Goal: Task Accomplishment & Management: Manage account settings

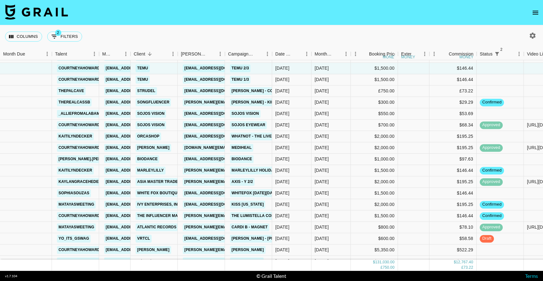
scroll to position [893, 0]
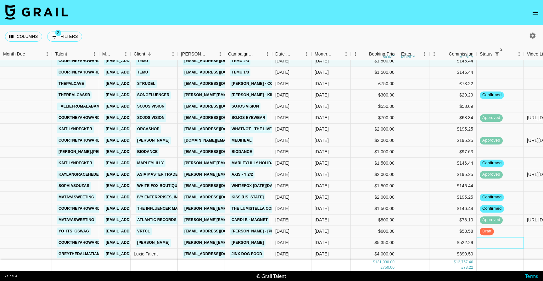
click at [487, 243] on div at bounding box center [500, 242] width 47 height 11
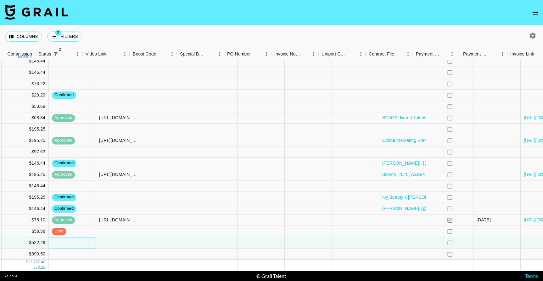
scroll to position [893, 478]
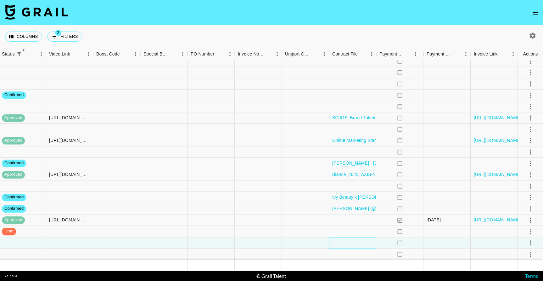
click at [362, 241] on div at bounding box center [352, 242] width 47 height 11
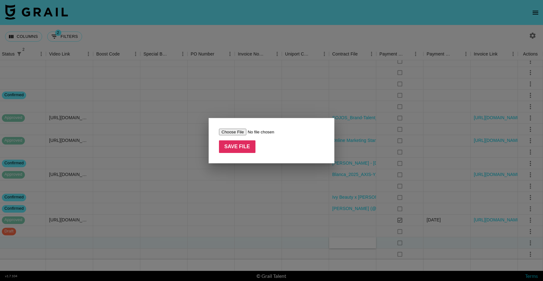
click at [231, 130] on input "file" at bounding box center [259, 131] width 80 height 7
type input "C:\fakepath\Courtney Cullison_US Marley Spoon_Influencer Agreement_Q42025.docx …"
click at [236, 148] on input "Save File" at bounding box center [237, 146] width 37 height 13
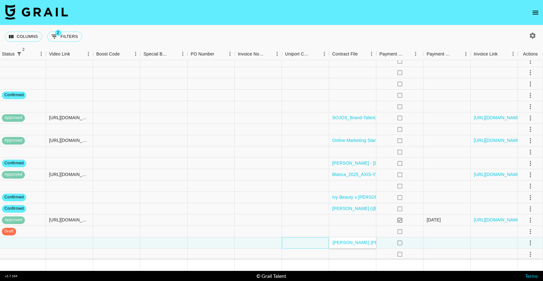
click at [292, 244] on div at bounding box center [305, 242] width 47 height 11
click at [531, 240] on icon "select merge strategy" at bounding box center [530, 242] width 1 height 5
click at [517, 183] on li "Confirm" at bounding box center [522, 183] width 41 height 11
click at [311, 244] on div at bounding box center [305, 242] width 47 height 11
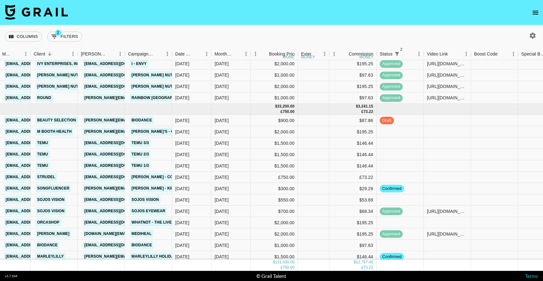
scroll to position [802, 100]
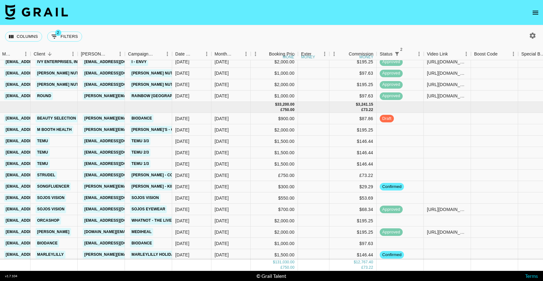
click at [537, 12] on icon "open drawer" at bounding box center [536, 13] width 8 height 8
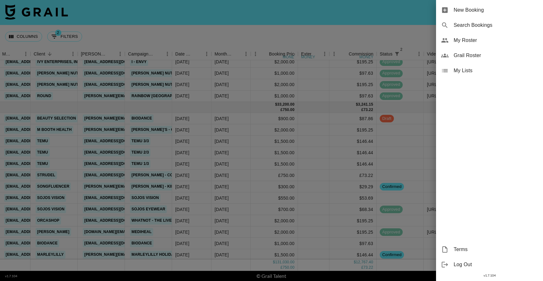
click at [464, 40] on span "My Roster" at bounding box center [496, 41] width 84 height 8
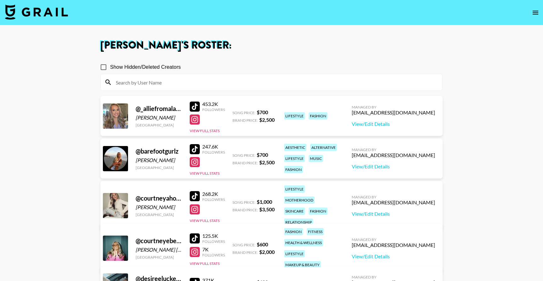
click at [167, 69] on span "Show Hidden/Deleted Creators" at bounding box center [145, 67] width 71 height 8
click at [110, 69] on input "Show Hidden/Deleted Creators" at bounding box center [103, 66] width 13 height 13
checkbox input "true"
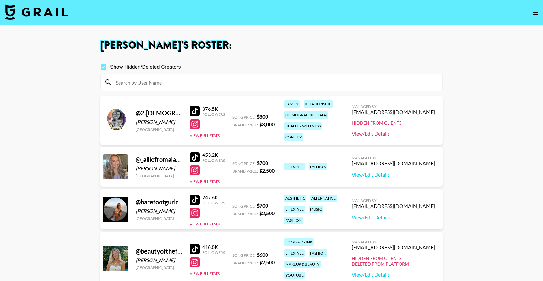
click at [405, 133] on link "View/Edit Details" at bounding box center [393, 133] width 83 height 6
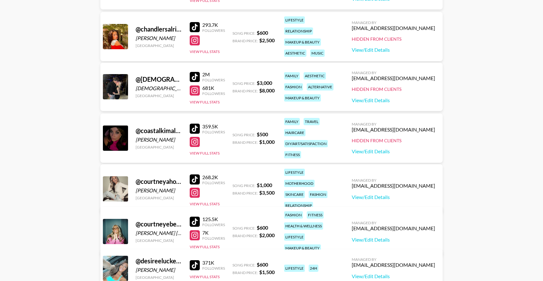
scroll to position [378, 0]
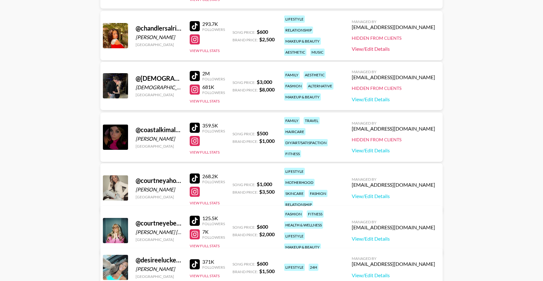
click at [404, 51] on link "View/Edit Details" at bounding box center [393, 49] width 83 height 6
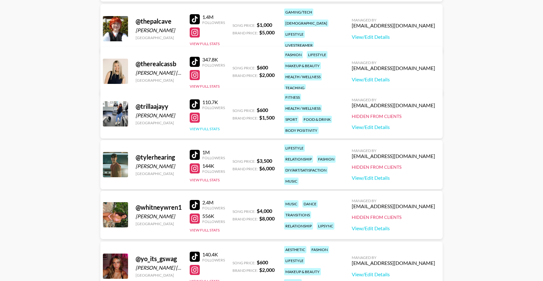
scroll to position [1467, 0]
click at [417, 127] on link "View/Edit Details" at bounding box center [393, 126] width 83 height 6
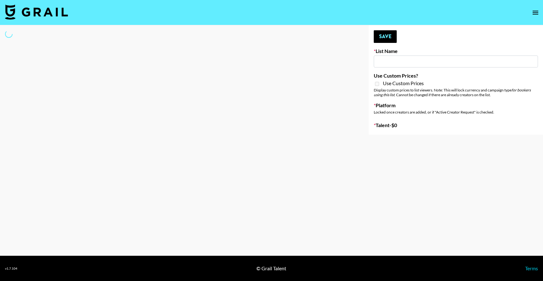
type input "GoVanni Campaign"
select select "Song"
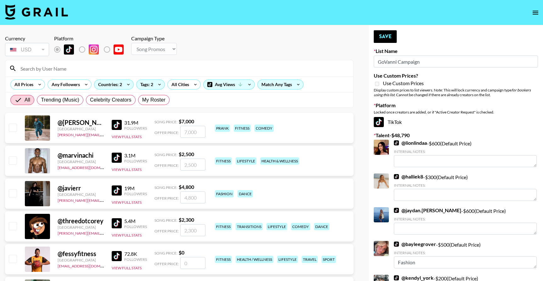
click at [49, 71] on input at bounding box center [183, 68] width 333 height 10
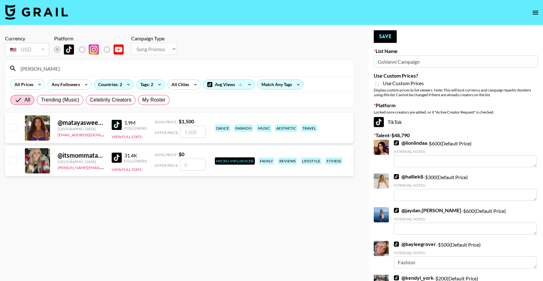
type input "mataya"
click at [12, 127] on input "checkbox" at bounding box center [13, 127] width 8 height 8
checkbox input "true"
drag, startPoint x: 198, startPoint y: 132, endPoint x: 189, endPoint y: 132, distance: 9.8
click at [189, 132] on input "1500" at bounding box center [192, 132] width 25 height 12
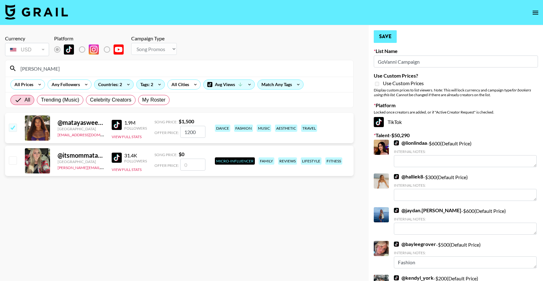
type input "1200"
click at [388, 34] on button "Save" at bounding box center [385, 36] width 23 height 13
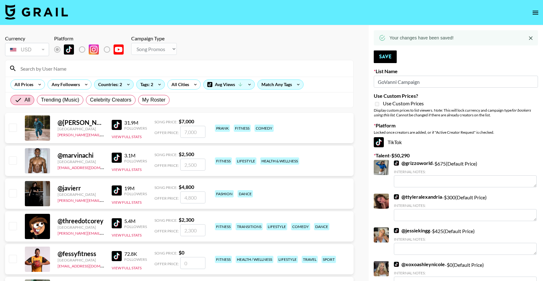
click at [64, 68] on input at bounding box center [183, 68] width 333 height 10
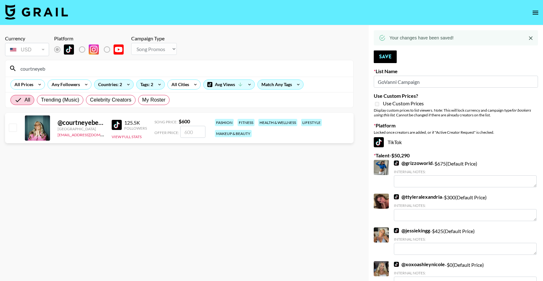
type input "courtneyeb"
click at [13, 127] on input "checkbox" at bounding box center [13, 127] width 8 height 8
checkbox input "true"
type input "600"
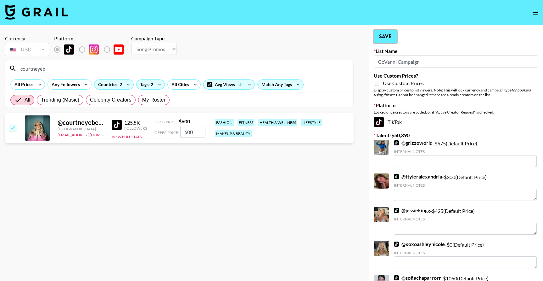
click at [381, 34] on button "Save" at bounding box center [385, 36] width 23 height 13
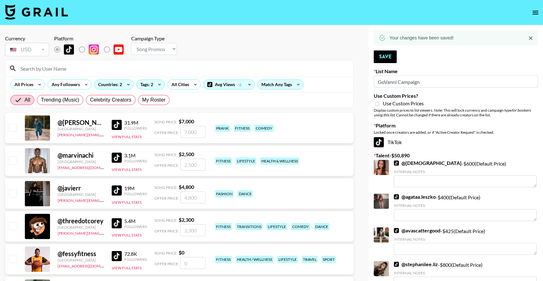
click at [28, 65] on input at bounding box center [183, 68] width 333 height 10
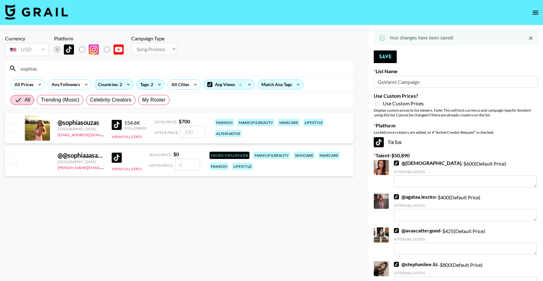
type input "sophias"
click at [14, 129] on input "checkbox" at bounding box center [13, 127] width 8 height 8
checkbox input "true"
type input "700"
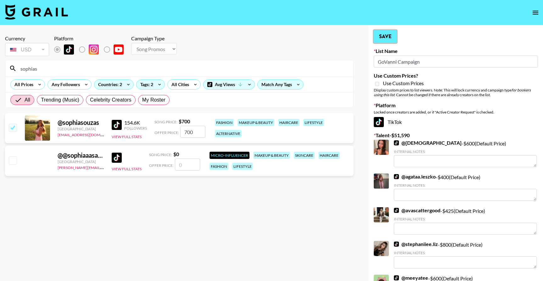
click at [382, 36] on button "Save" at bounding box center [385, 36] width 23 height 13
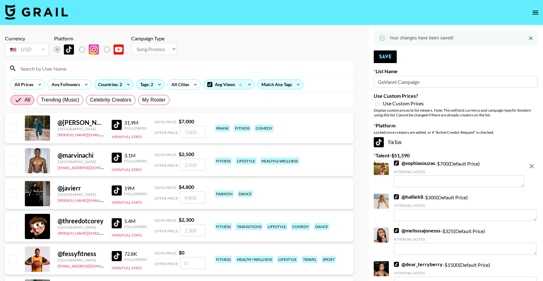
click at [78, 68] on input at bounding box center [183, 68] width 333 height 10
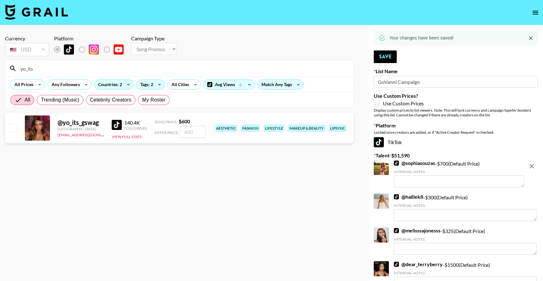
type input "yo_its"
click at [14, 127] on input "checkbox" at bounding box center [13, 127] width 8 height 8
checkbox input "true"
type input "600"
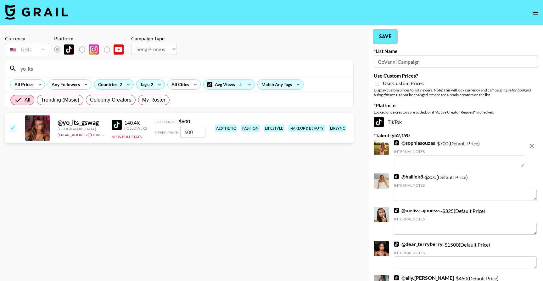
click at [382, 38] on button "Save" at bounding box center [385, 36] width 23 height 13
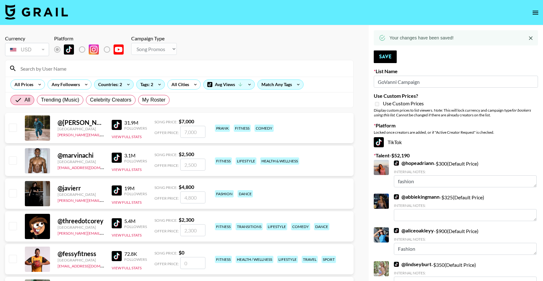
click at [82, 70] on input at bounding box center [183, 68] width 333 height 10
click at [54, 69] on input at bounding box center [183, 68] width 333 height 10
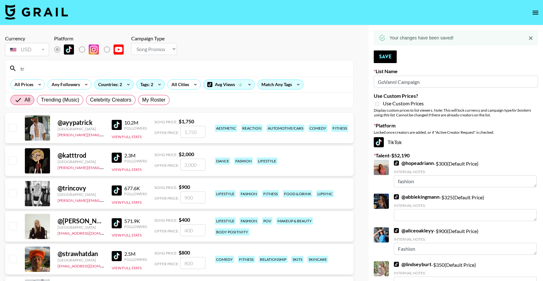
type input "t"
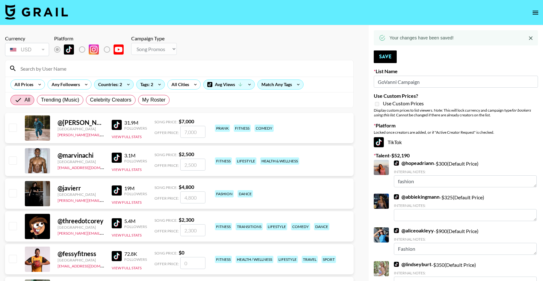
click at [164, 64] on input at bounding box center [183, 68] width 333 height 10
type input "trill"
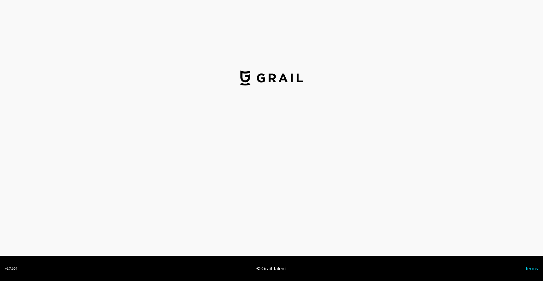
select select "USD"
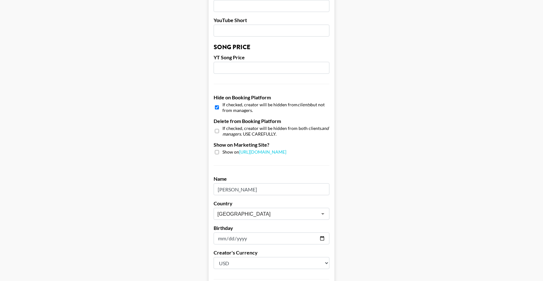
scroll to position [463, 0]
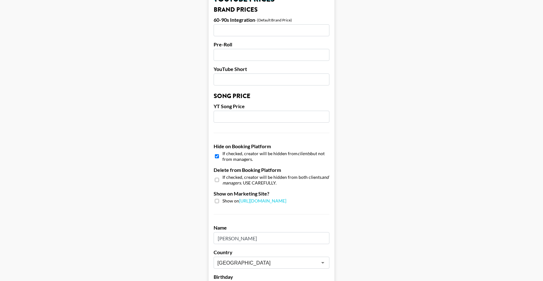
click at [218, 153] on input "checkbox" at bounding box center [217, 155] width 4 height 9
checkbox input "false"
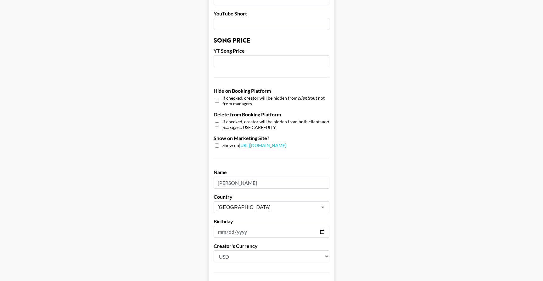
scroll to position [574, 0]
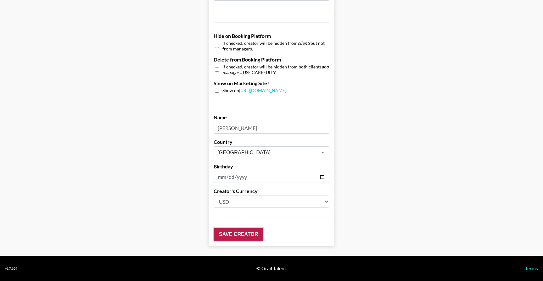
click at [238, 232] on input "Save Creator" at bounding box center [239, 234] width 50 height 13
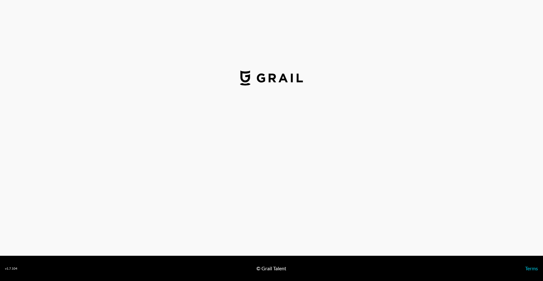
select select "USD"
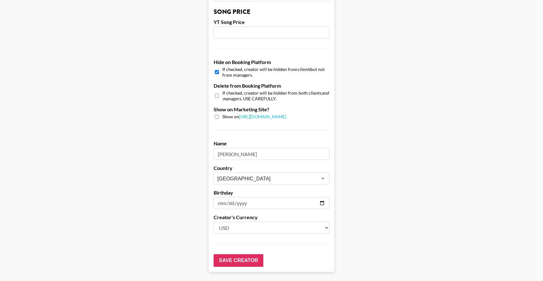
scroll to position [536, 0]
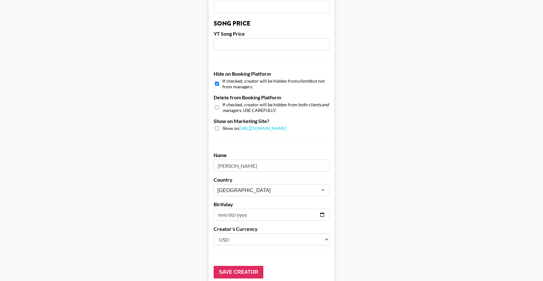
click at [218, 86] on input "checkbox" at bounding box center [217, 83] width 4 height 9
checkbox input "false"
click at [241, 273] on input "Save Creator" at bounding box center [239, 271] width 50 height 13
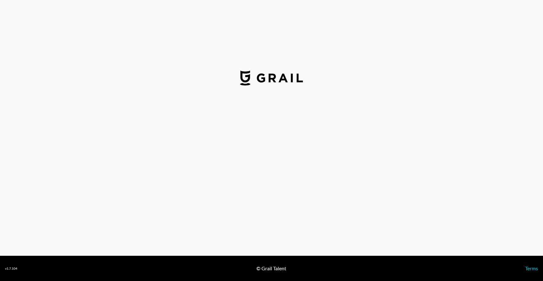
select select "USD"
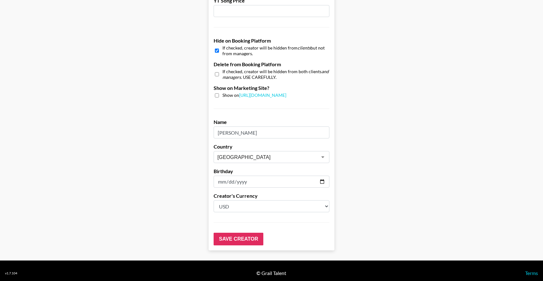
scroll to position [574, 0]
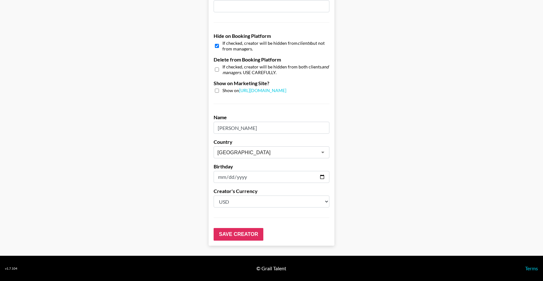
click at [216, 46] on input "checkbox" at bounding box center [217, 45] width 4 height 9
checkbox input "false"
click at [234, 235] on input "Save Creator" at bounding box center [239, 234] width 50 height 13
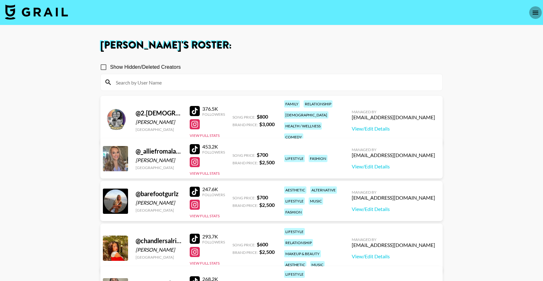
click at [534, 15] on icon "open drawer" at bounding box center [536, 13] width 8 height 8
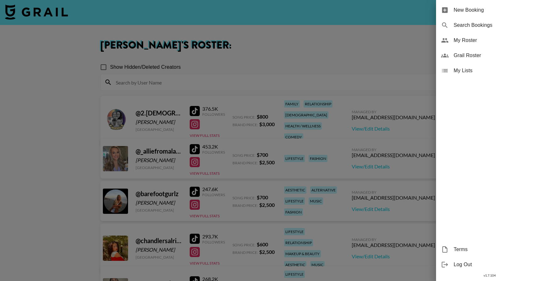
click at [479, 57] on span "Grail Roster" at bounding box center [496, 56] width 84 height 8
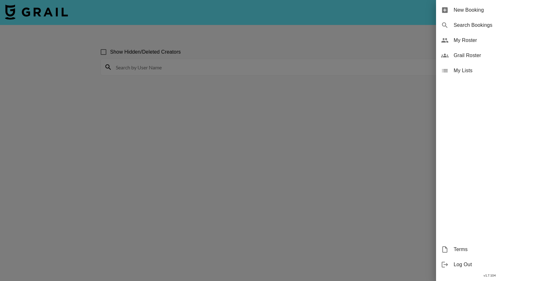
click at [313, 64] on div at bounding box center [271, 140] width 543 height 281
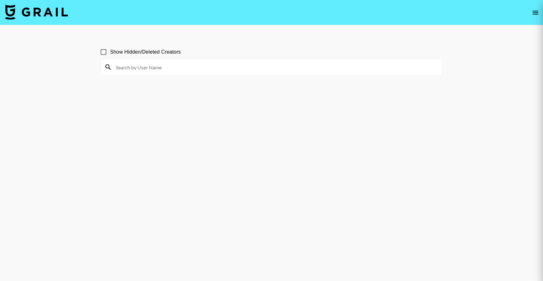
click at [323, 69] on div at bounding box center [271, 140] width 543 height 281
click at [211, 65] on div at bounding box center [271, 140] width 543 height 281
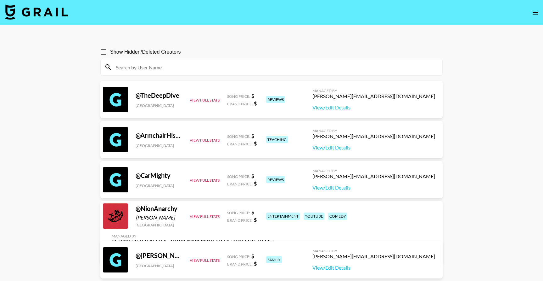
click at [267, 67] on input at bounding box center [275, 67] width 327 height 10
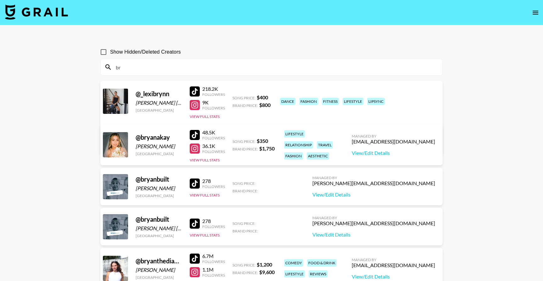
type input "b"
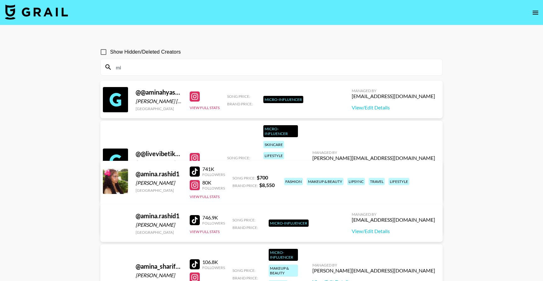
type input "m"
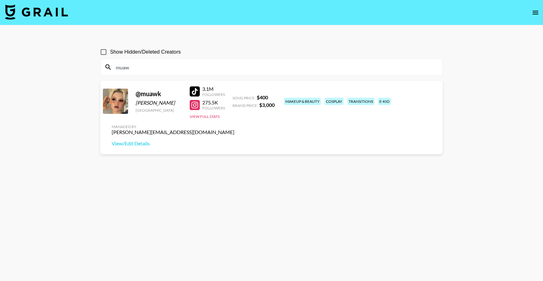
type input "muawk"
drag, startPoint x: 145, startPoint y: 69, endPoint x: 106, endPoint y: 69, distance: 38.4
click at [106, 69] on div "muawk" at bounding box center [272, 67] width 342 height 16
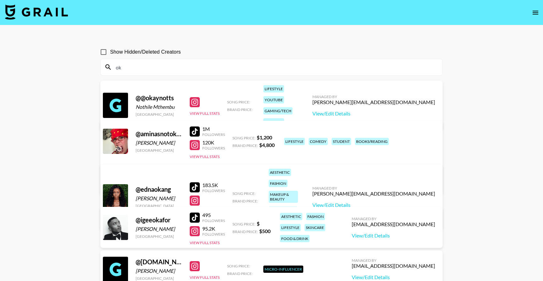
type input "o"
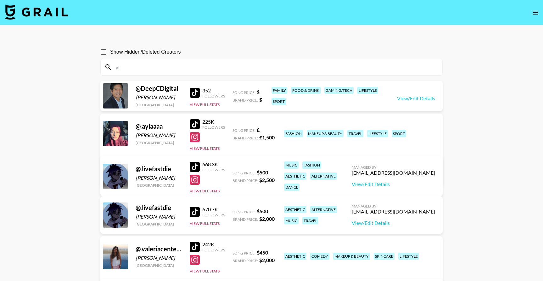
type input "a"
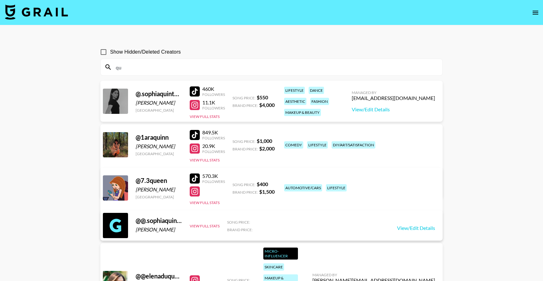
type input "q"
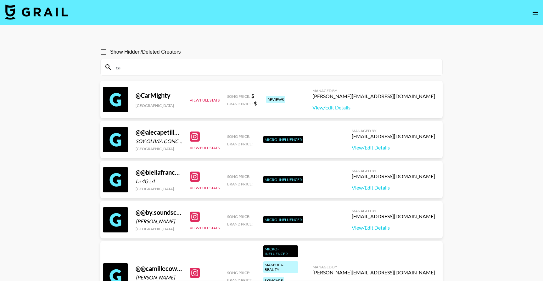
type input "c"
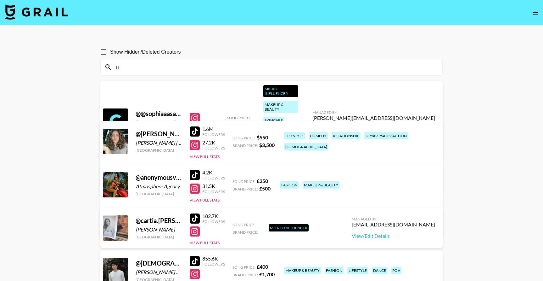
type input "t"
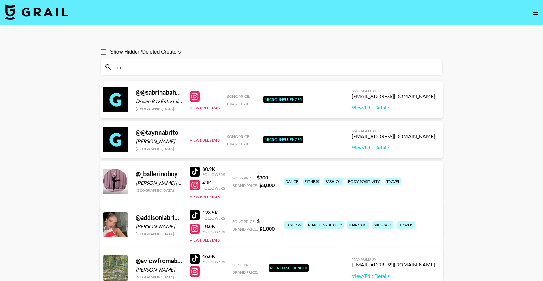
type input "a"
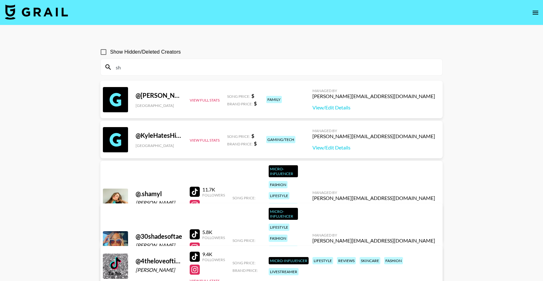
type input "s"
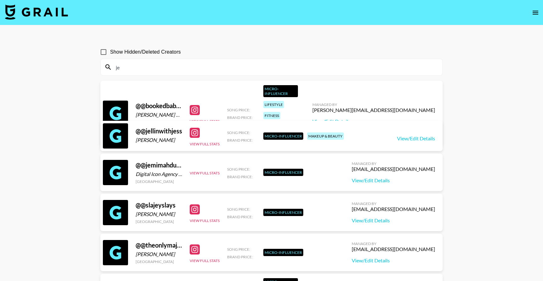
type input "j"
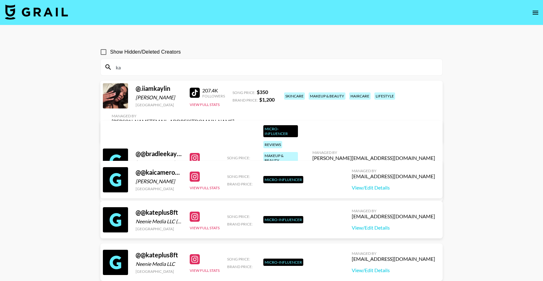
type input "k"
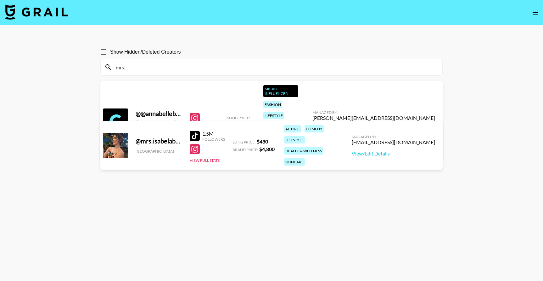
drag, startPoint x: 133, startPoint y: 69, endPoint x: 107, endPoint y: 69, distance: 26.8
click at [107, 69] on div "mrs." at bounding box center [272, 67] width 342 height 16
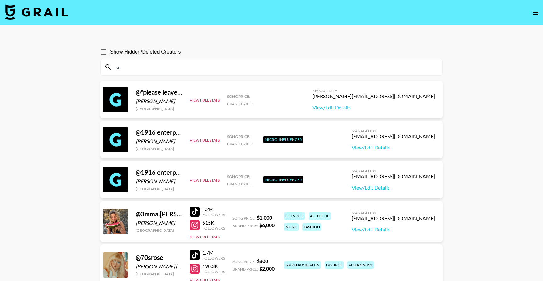
type input "s"
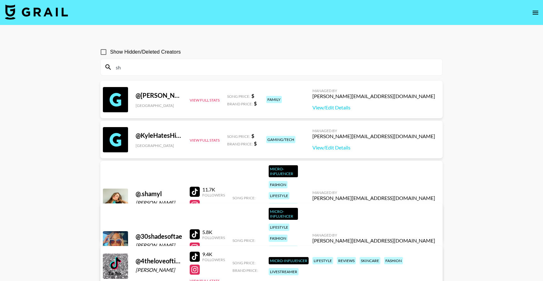
type input "s"
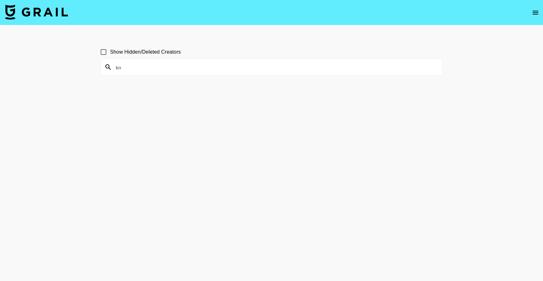
type input "k"
type input "victoriaparis"
drag, startPoint x: 171, startPoint y: 70, endPoint x: 105, endPoint y: 57, distance: 67.5
click at [105, 57] on section "Show Hidden/Deleted Creators victoriaparis" at bounding box center [271, 57] width 343 height 35
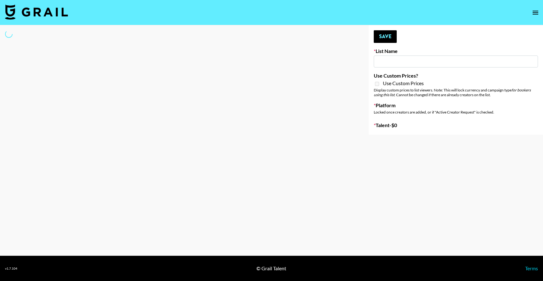
type input "GoVanni Campaign"
select select "Song"
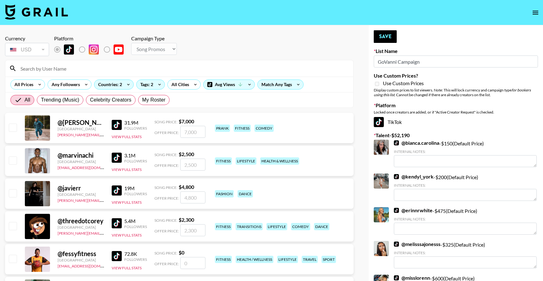
click at [191, 66] on input at bounding box center [183, 68] width 333 height 10
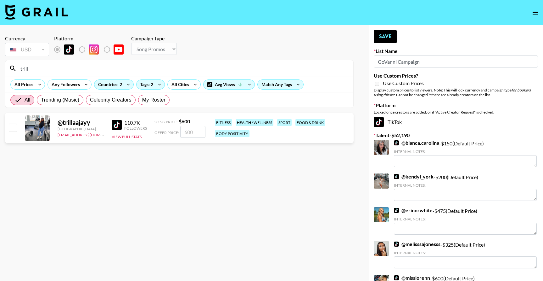
type input "trill"
click at [9, 128] on input "checkbox" at bounding box center [13, 127] width 8 height 8
checkbox input "true"
drag, startPoint x: 193, startPoint y: 129, endPoint x: 176, endPoint y: 128, distance: 17.3
click at [176, 128] on div "Offer Price: 600" at bounding box center [180, 132] width 51 height 12
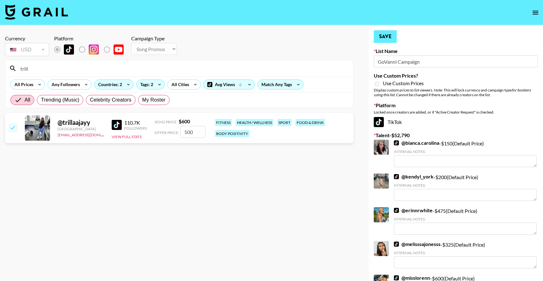
type input "500"
click at [384, 36] on button "Save" at bounding box center [385, 36] width 23 height 13
